Goal: Find specific page/section: Find specific page/section

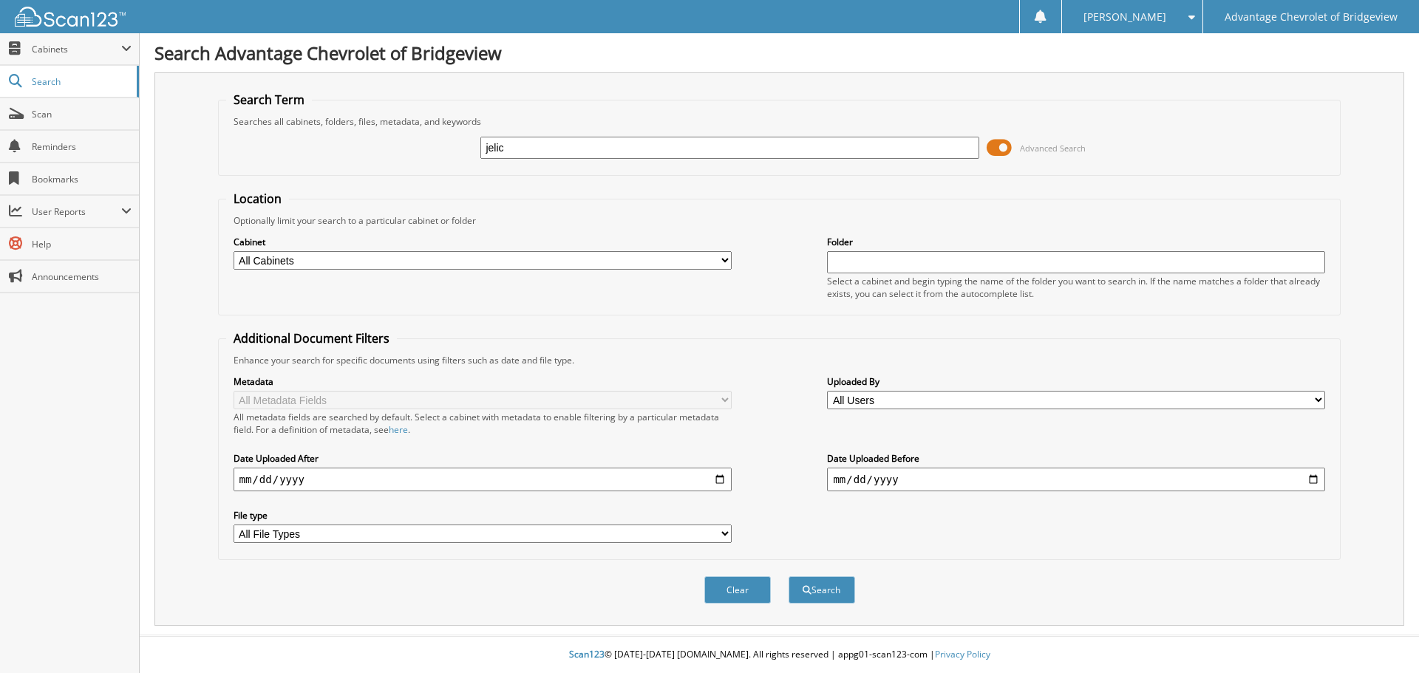
type input "jelic"
click at [1005, 149] on span at bounding box center [999, 148] width 25 height 22
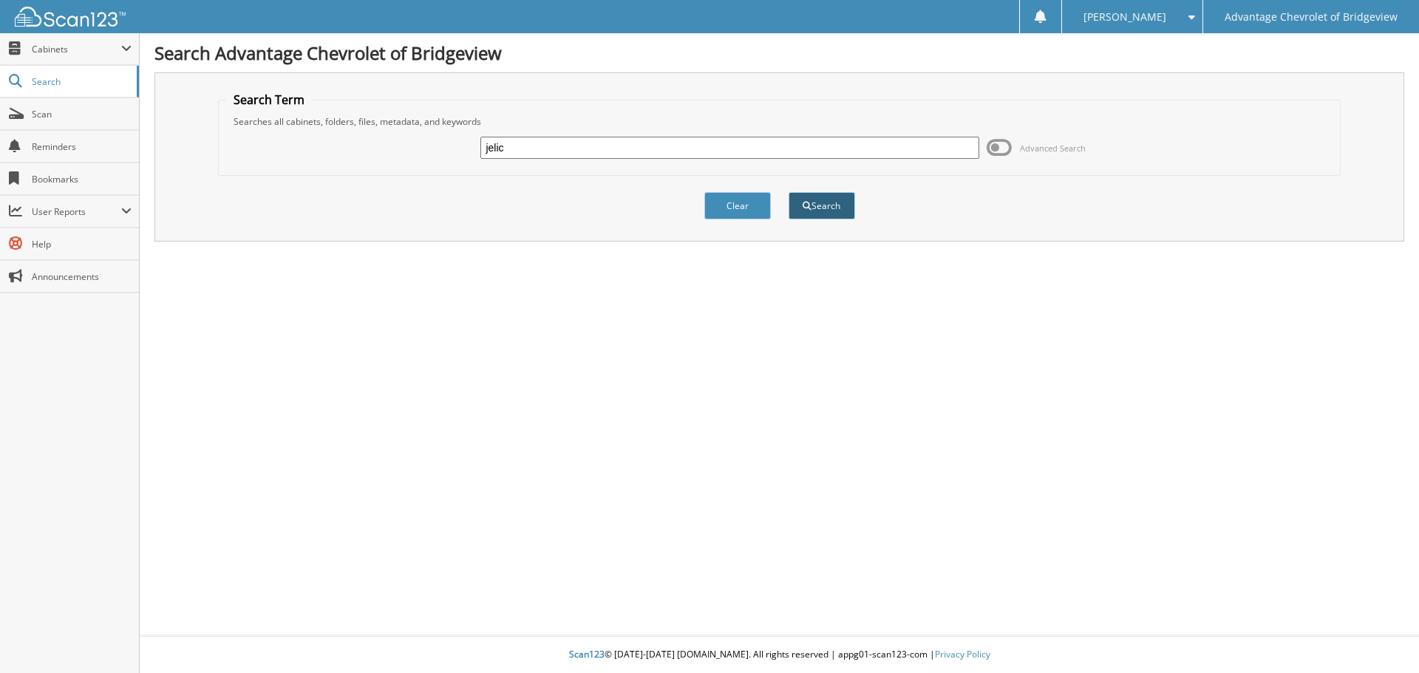
click at [832, 208] on button "Search" at bounding box center [822, 205] width 67 height 27
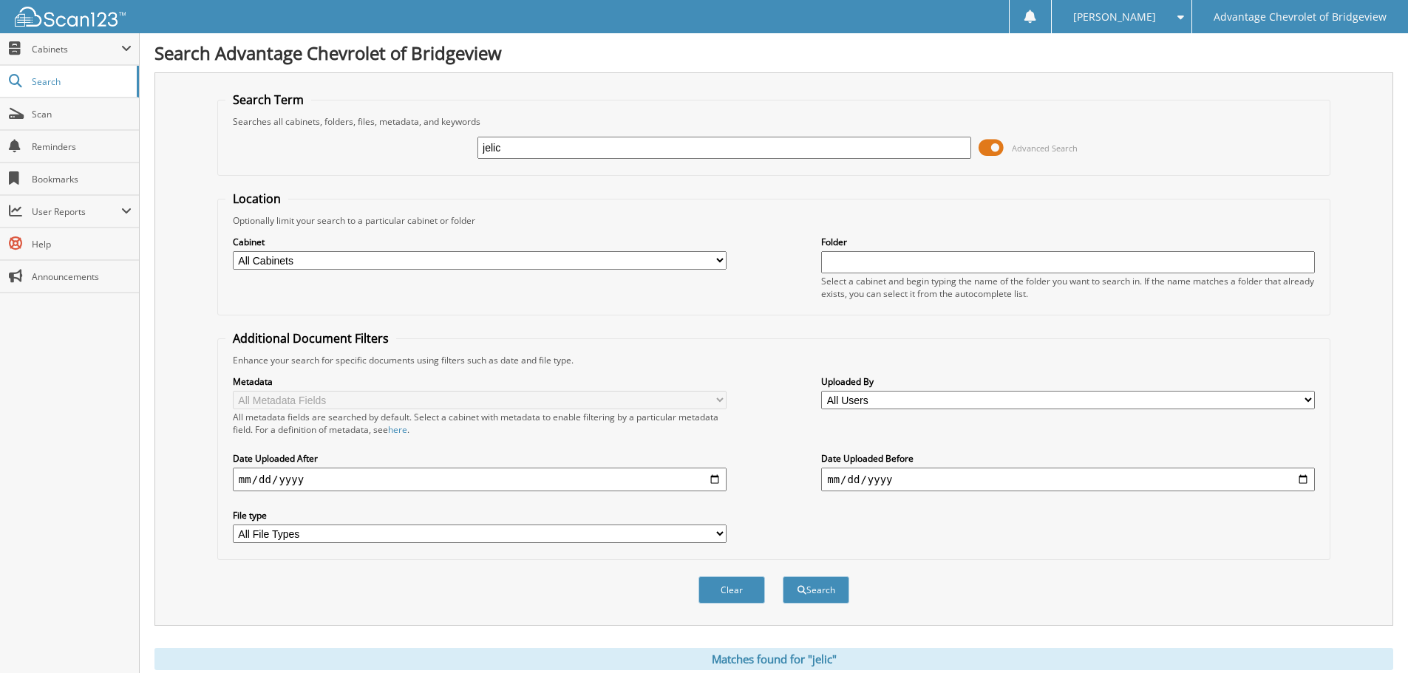
click at [999, 143] on span at bounding box center [991, 148] width 25 height 22
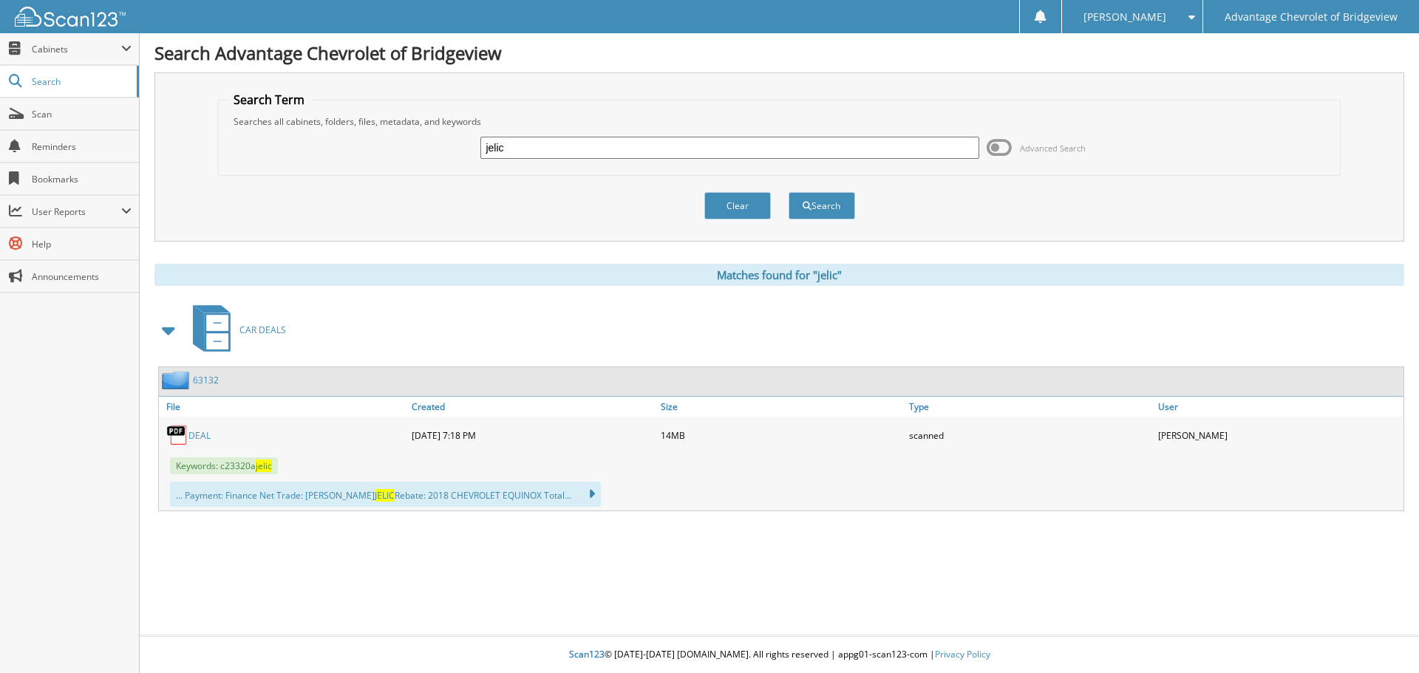
click at [196, 425] on div "DEAL" at bounding box center [283, 436] width 249 height 30
click at [194, 432] on link "DEAL" at bounding box center [200, 435] width 22 height 13
